Goal: Task Accomplishment & Management: Manage account settings

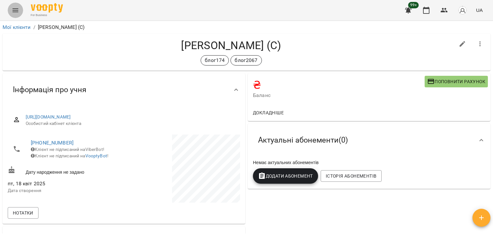
click at [14, 13] on icon "Menu" at bounding box center [16, 10] width 8 height 8
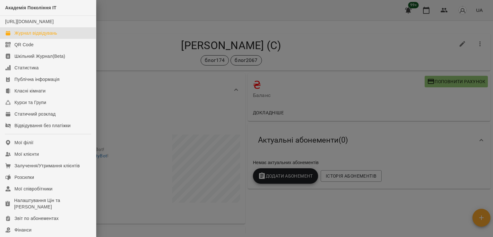
click at [48, 36] on div "Журнал відвідувань" at bounding box center [35, 33] width 43 height 6
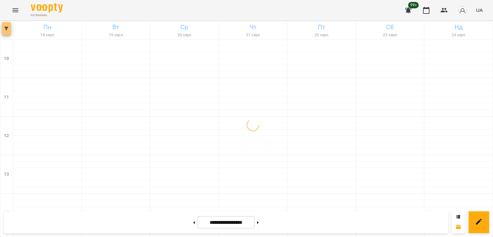
click at [9, 28] on span "button" at bounding box center [6, 29] width 9 height 4
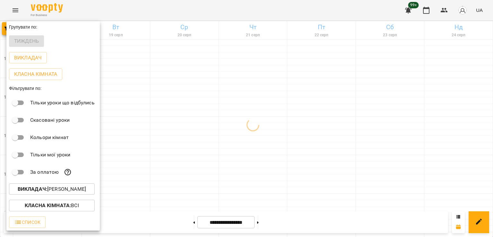
click at [63, 186] on button "Викладач : [PERSON_NAME]" at bounding box center [52, 189] width 86 height 12
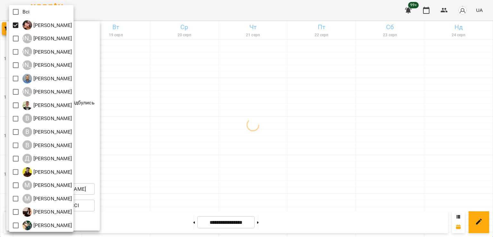
drag, startPoint x: 227, startPoint y: 117, endPoint x: 241, endPoint y: 130, distance: 18.6
click at [227, 117] on div at bounding box center [246, 118] width 493 height 237
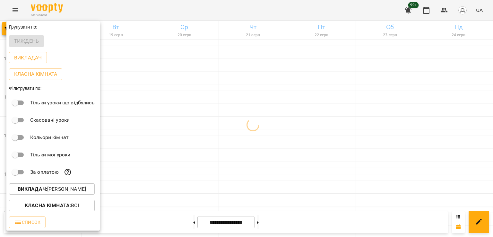
click at [248, 139] on div at bounding box center [246, 118] width 493 height 237
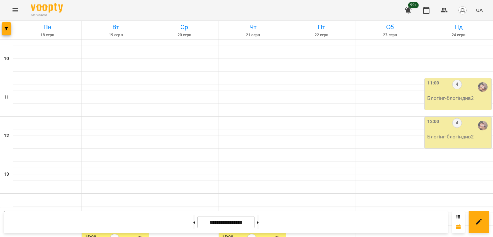
scroll to position [225, 0]
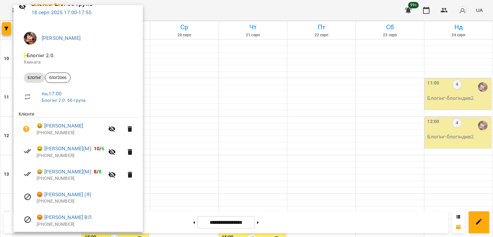
scroll to position [55, 0]
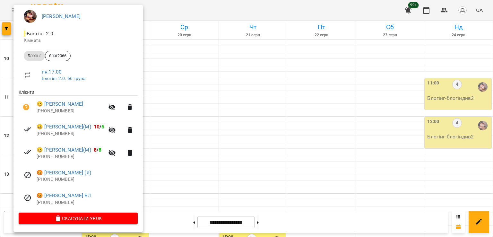
click at [291, 174] on div at bounding box center [246, 118] width 493 height 237
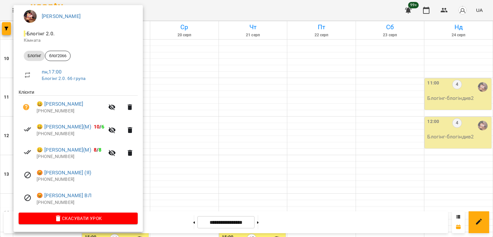
click at [247, 148] on div at bounding box center [246, 118] width 493 height 237
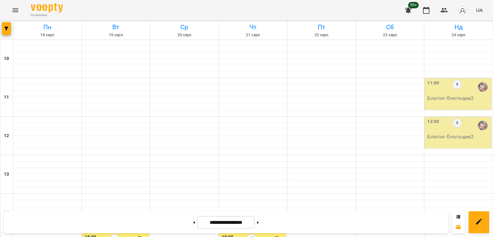
scroll to position [257, 0]
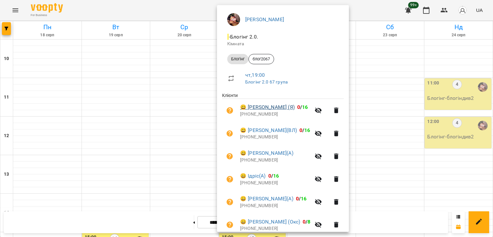
scroll to position [101, 0]
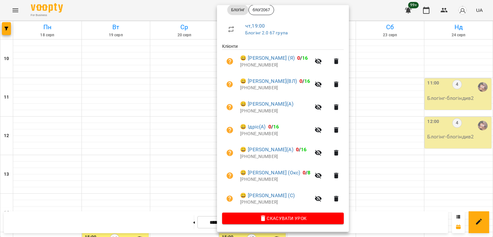
click at [187, 150] on div at bounding box center [246, 118] width 493 height 237
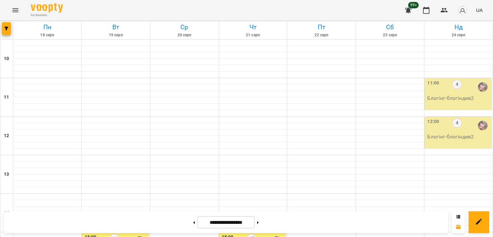
scroll to position [289, 0]
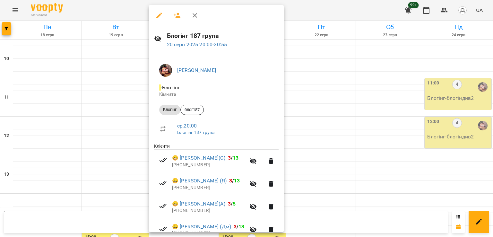
scroll to position [146, 0]
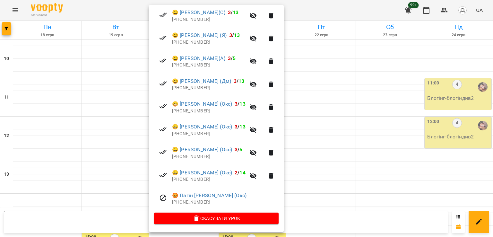
click at [115, 157] on div at bounding box center [246, 118] width 493 height 237
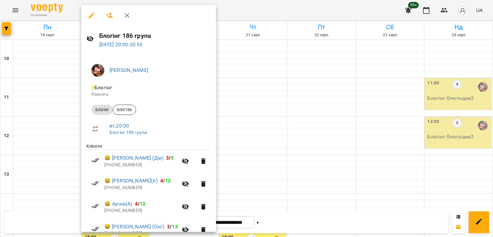
scroll to position [123, 0]
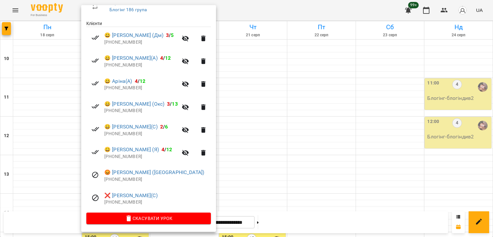
click at [249, 150] on div at bounding box center [246, 118] width 493 height 237
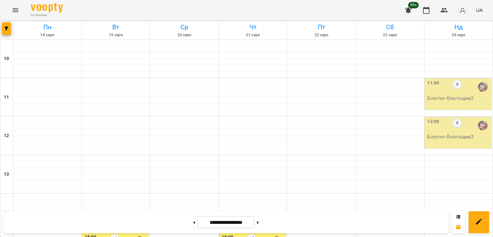
scroll to position [257, 0]
click at [6, 27] on icon "button" at bounding box center [6, 29] width 4 height 4
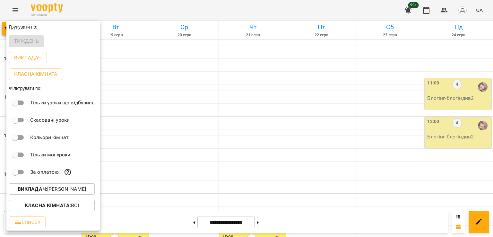
click at [67, 192] on p "Викладач : [PERSON_NAME]" at bounding box center [52, 189] width 68 height 8
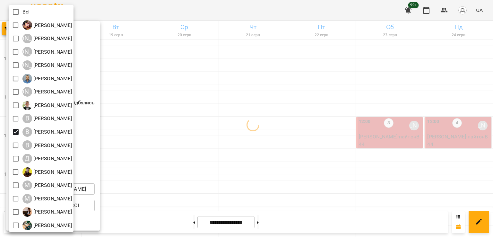
click at [222, 129] on div at bounding box center [246, 118] width 493 height 237
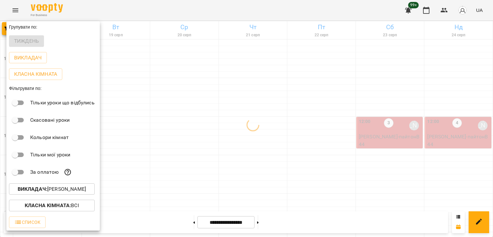
click at [255, 143] on div at bounding box center [246, 118] width 493 height 237
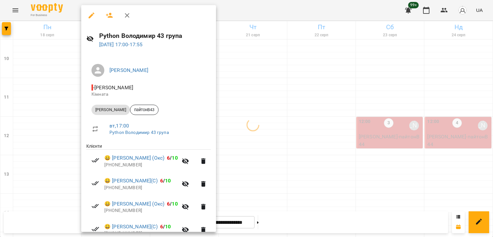
click at [285, 156] on div at bounding box center [246, 118] width 493 height 237
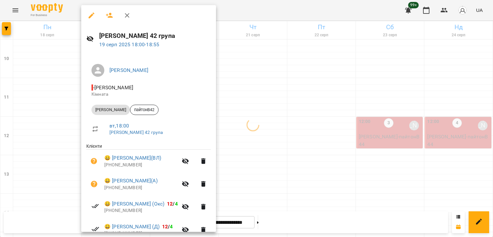
click at [34, 153] on div at bounding box center [246, 118] width 493 height 237
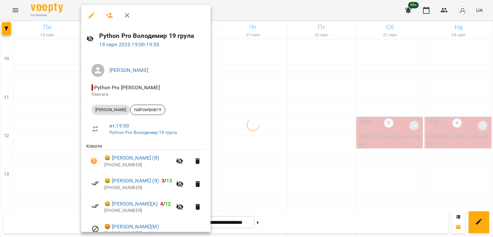
click at [40, 148] on div at bounding box center [246, 118] width 493 height 237
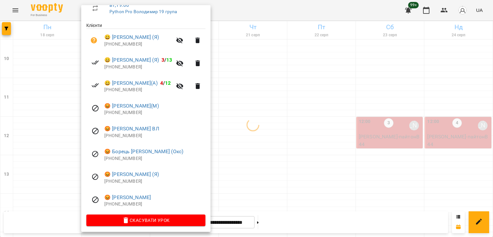
scroll to position [123, 0]
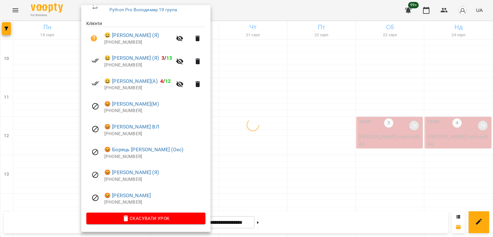
click at [251, 153] on div at bounding box center [246, 118] width 493 height 237
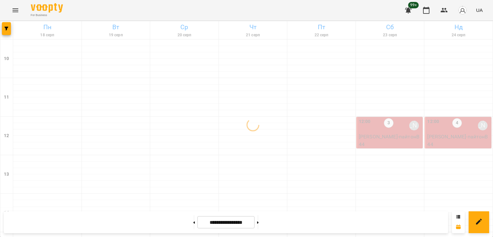
scroll to position [321, 0]
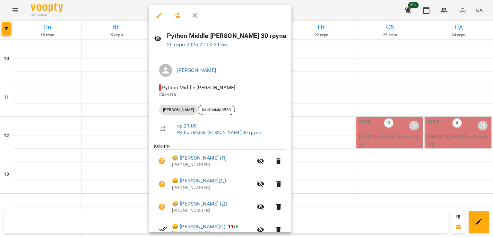
drag, startPoint x: 95, startPoint y: 159, endPoint x: 219, endPoint y: 160, distance: 124.4
click at [97, 159] on div at bounding box center [246, 118] width 493 height 237
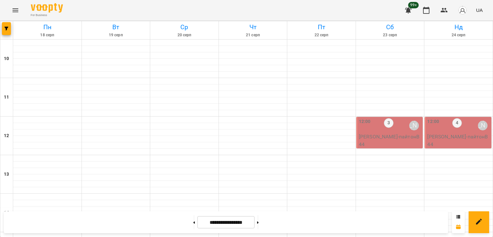
scroll to position [0, 0]
click at [384, 132] on div "3" at bounding box center [389, 125] width 10 height 15
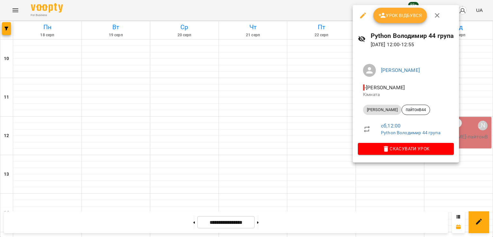
click at [250, 153] on div at bounding box center [246, 118] width 493 height 237
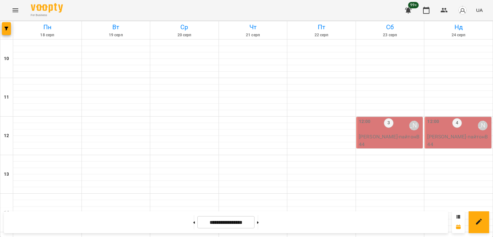
scroll to position [289, 0]
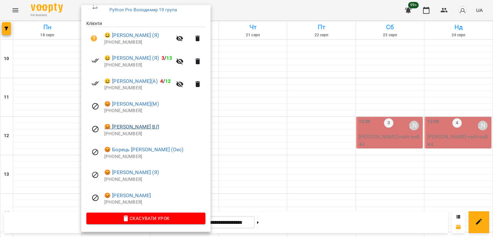
scroll to position [123, 0]
click at [289, 143] on div at bounding box center [246, 118] width 493 height 237
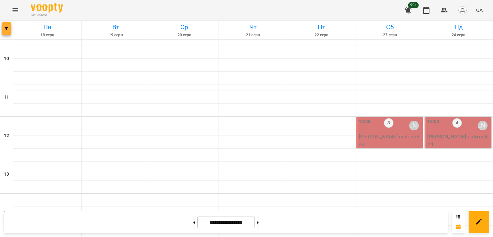
click at [8, 30] on span "button" at bounding box center [6, 29] width 9 height 4
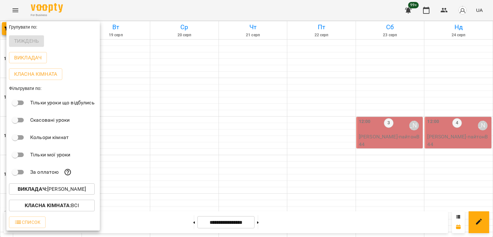
click at [62, 188] on p "Викладач : [PERSON_NAME]" at bounding box center [52, 189] width 68 height 8
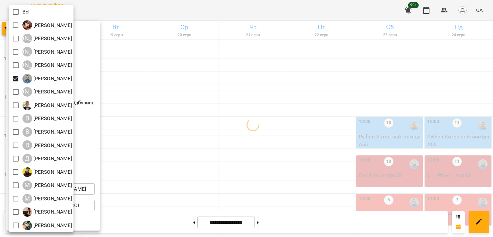
drag, startPoint x: 216, startPoint y: 104, endPoint x: 238, endPoint y: 107, distance: 22.4
click at [218, 104] on div at bounding box center [246, 118] width 493 height 237
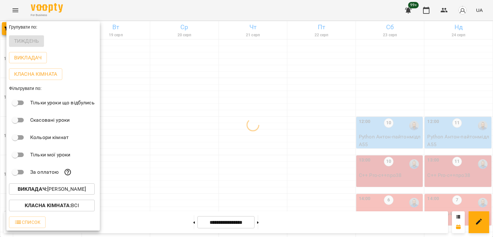
click at [241, 107] on div at bounding box center [246, 118] width 493 height 237
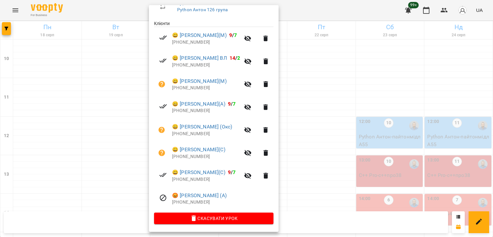
click at [116, 108] on div at bounding box center [246, 118] width 493 height 237
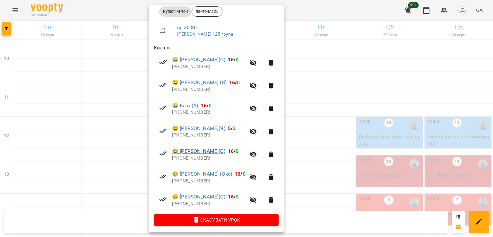
scroll to position [100, 0]
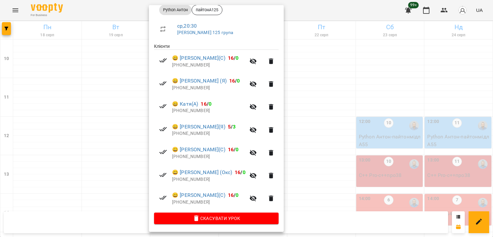
click at [92, 133] on div at bounding box center [246, 118] width 493 height 237
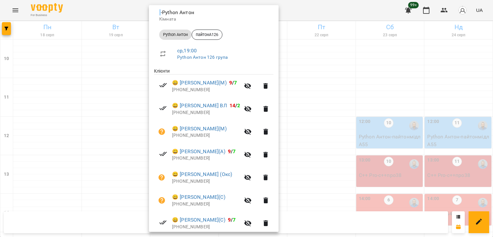
scroll to position [123, 0]
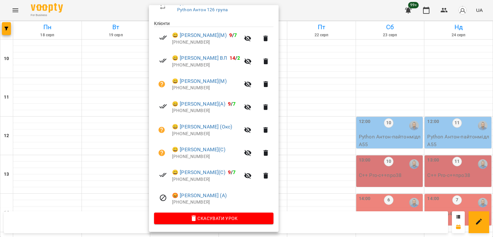
click at [112, 110] on div at bounding box center [246, 118] width 493 height 237
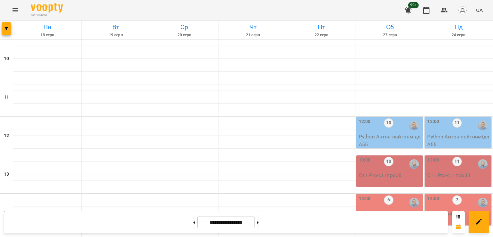
scroll to position [289, 0]
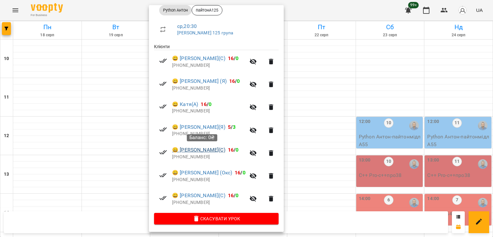
scroll to position [100, 0]
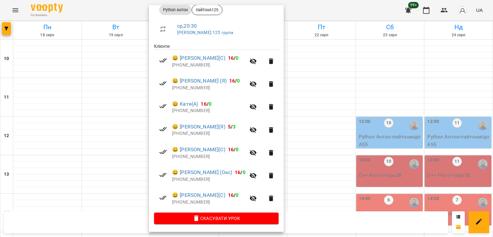
click at [119, 98] on div at bounding box center [246, 118] width 493 height 237
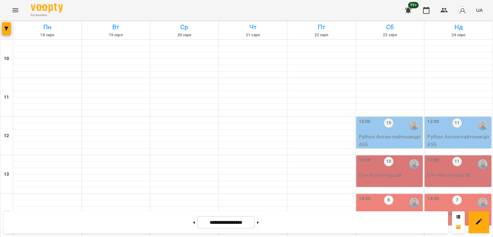
scroll to position [289, 0]
click at [4, 31] on button "button" at bounding box center [6, 28] width 9 height 13
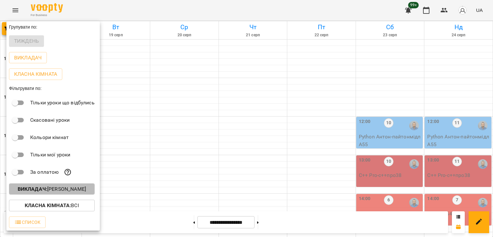
click at [63, 190] on p "Викладач : [PERSON_NAME]" at bounding box center [52, 189] width 68 height 8
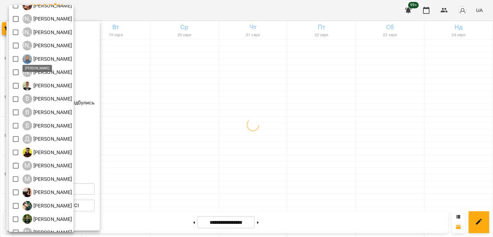
scroll to position [41, 0]
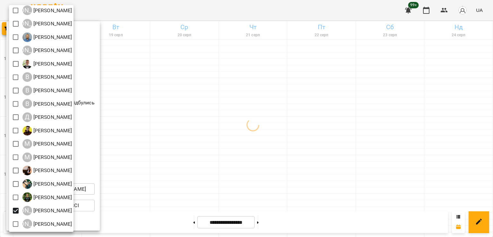
click at [327, 117] on div at bounding box center [246, 118] width 493 height 237
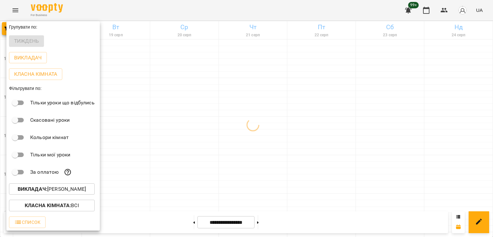
click at [277, 97] on div at bounding box center [246, 118] width 493 height 237
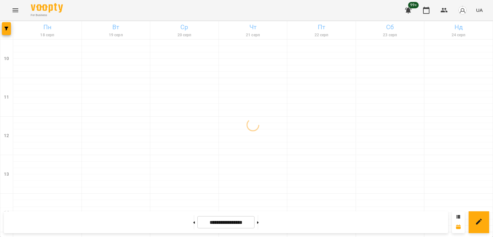
scroll to position [332, 0]
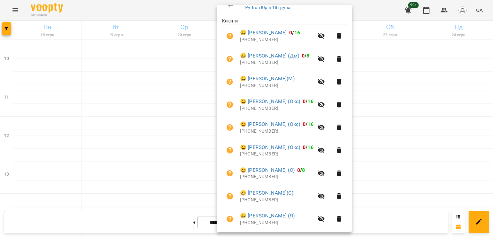
scroll to position [146, 0]
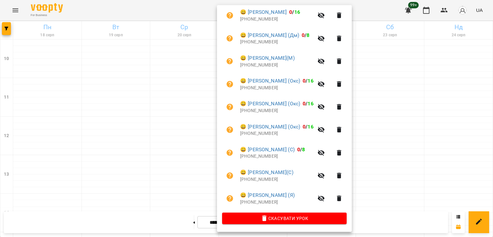
click at [169, 149] on div at bounding box center [246, 118] width 493 height 237
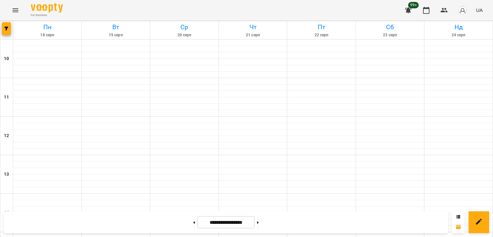
scroll to position [300, 0]
